Goal: Task Accomplishment & Management: Complete application form

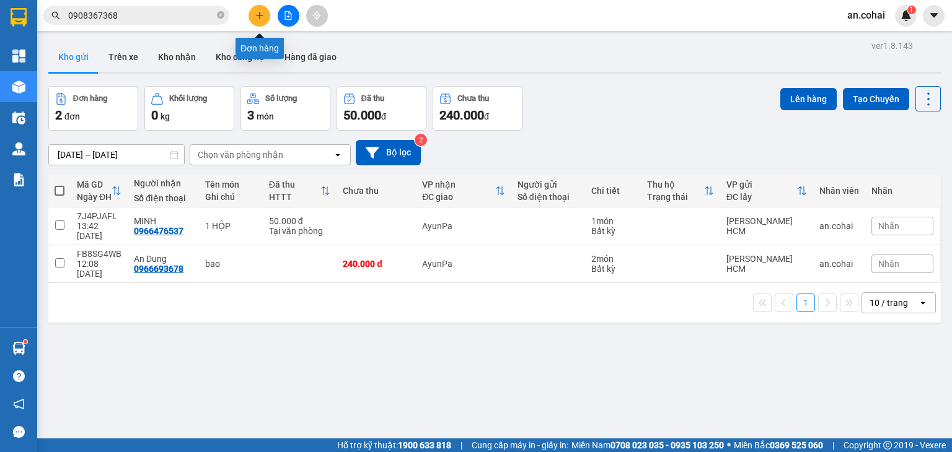
click at [259, 15] on icon "plus" at bounding box center [259, 15] width 1 height 7
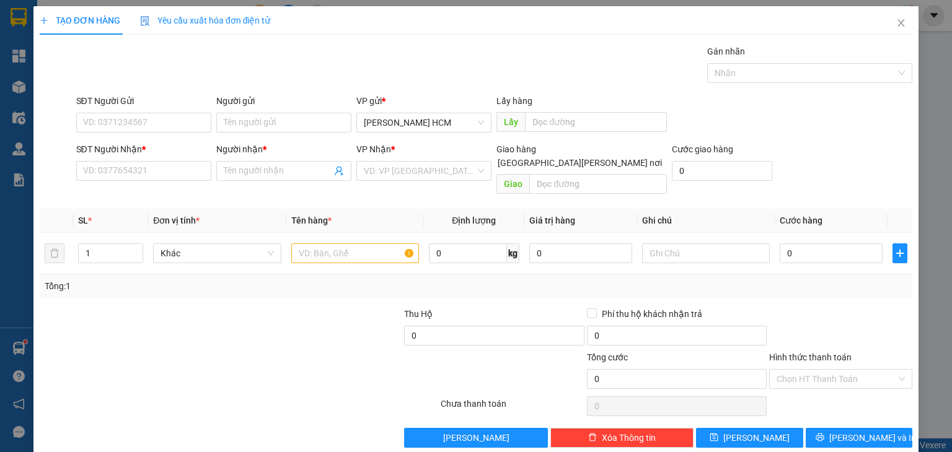
click at [110, 155] on div "SĐT Người Nhận *" at bounding box center [143, 150] width 135 height 14
click at [110, 161] on input "SĐT Người Nhận *" at bounding box center [143, 171] width 135 height 20
click at [115, 172] on input "SĐT Người Nhận *" at bounding box center [143, 171] width 135 height 20
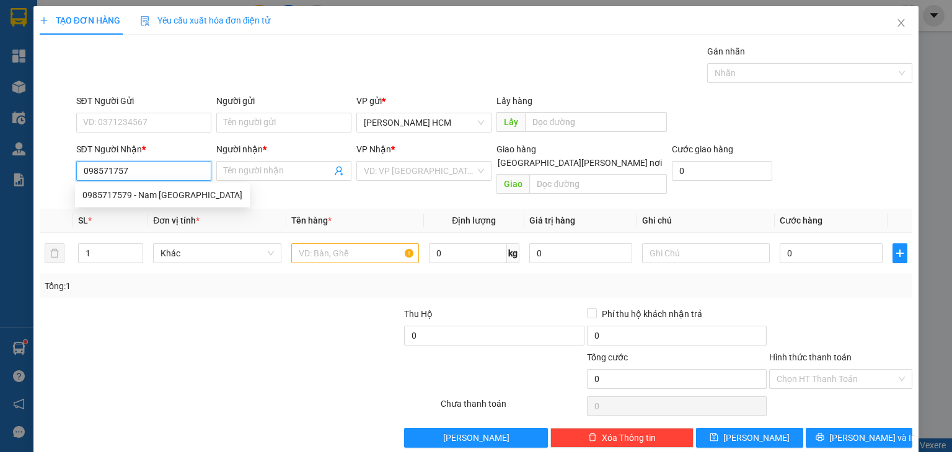
click at [118, 191] on div "0985717579 - Nam [GEOGRAPHIC_DATA]" at bounding box center [162, 195] width 160 height 14
type input "0985717579"
type input "Nam Nhà Bè"
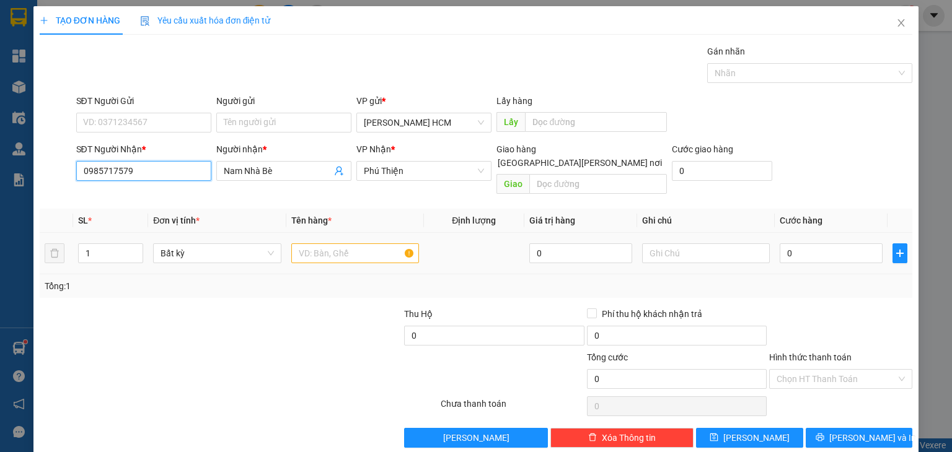
type input "0985717579"
click at [318, 244] on input "text" at bounding box center [355, 254] width 128 height 20
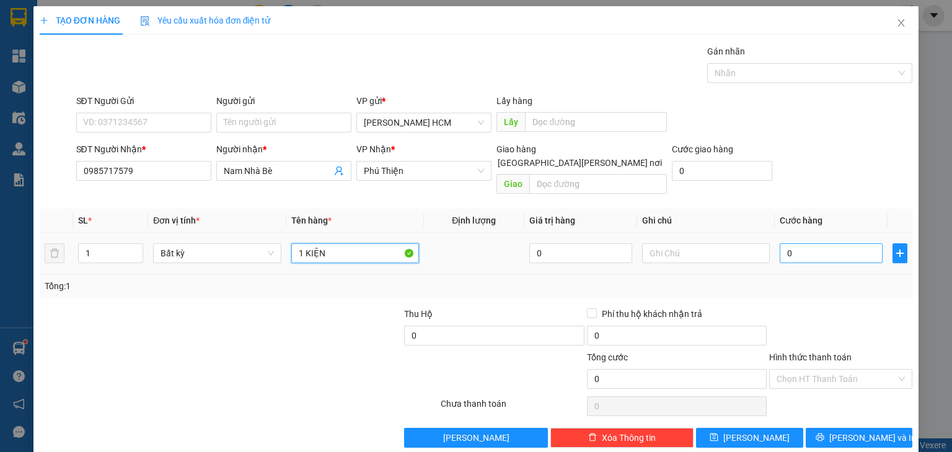
type input "1 KIỆN"
click at [805, 245] on input "0" at bounding box center [831, 254] width 103 height 20
type input "006"
type input "6"
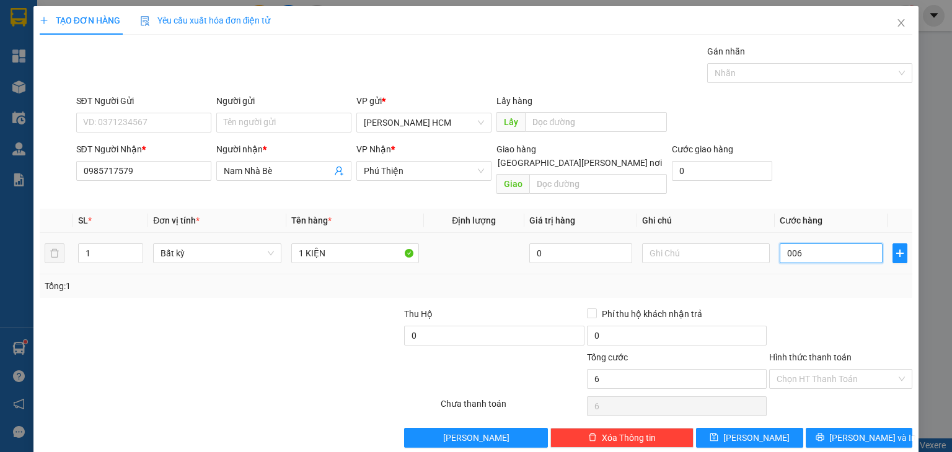
type input "0.060"
type input "60"
type input "00.600"
type input "600"
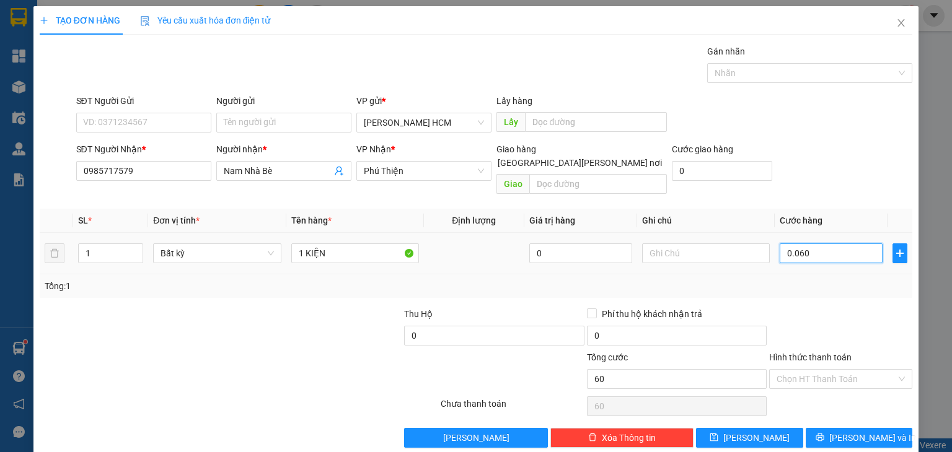
type input "600"
type input "0.006.000"
type input "6.000"
type input "000.060.000"
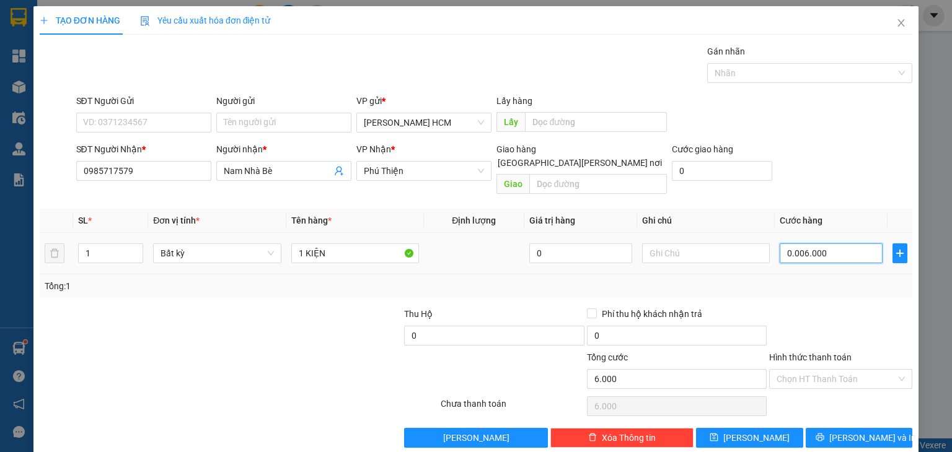
type input "60.000"
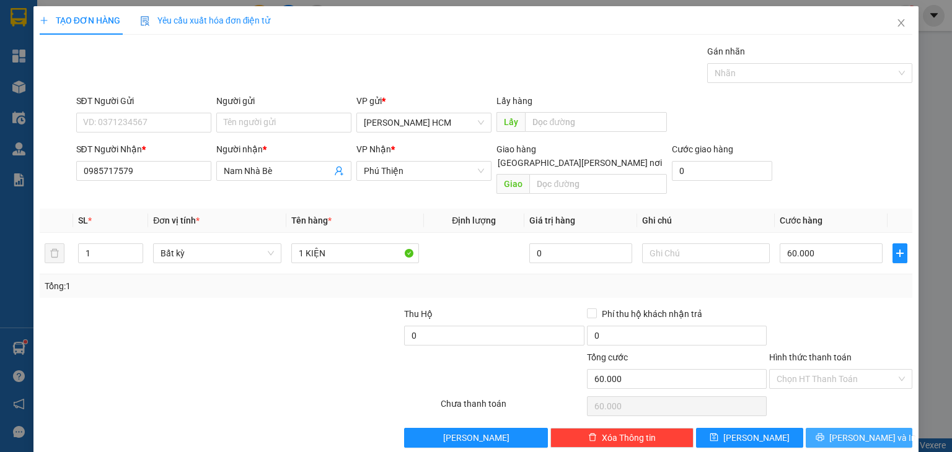
click at [822, 428] on button "[PERSON_NAME] và In" at bounding box center [859, 438] width 107 height 20
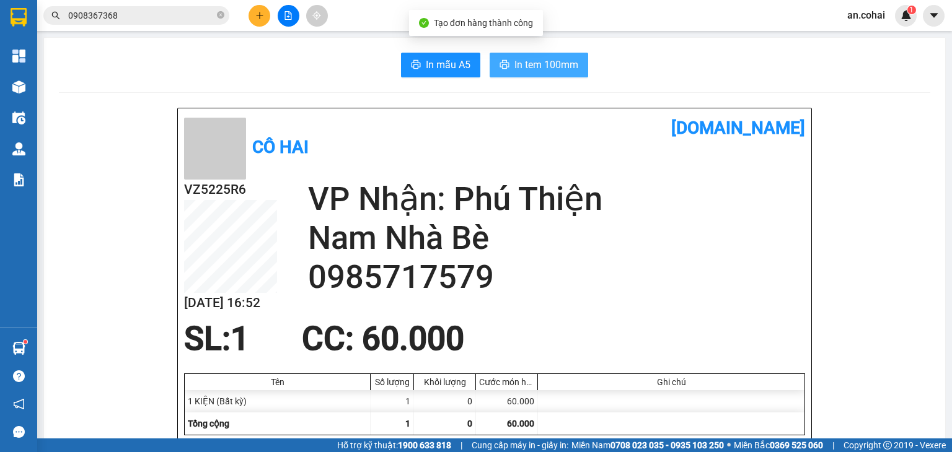
click at [552, 63] on span "In tem 100mm" at bounding box center [546, 64] width 64 height 15
